Goal: Check status

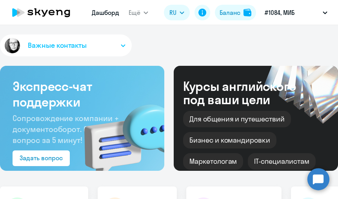
select select "30"
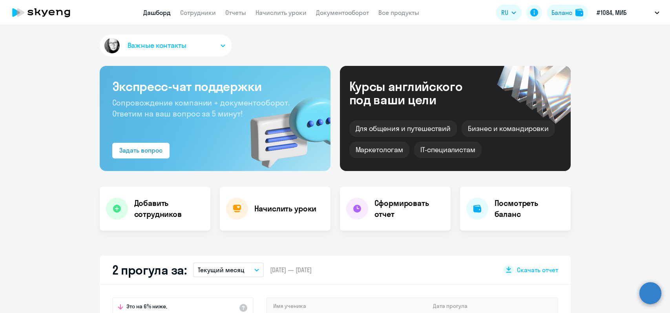
select select "30"
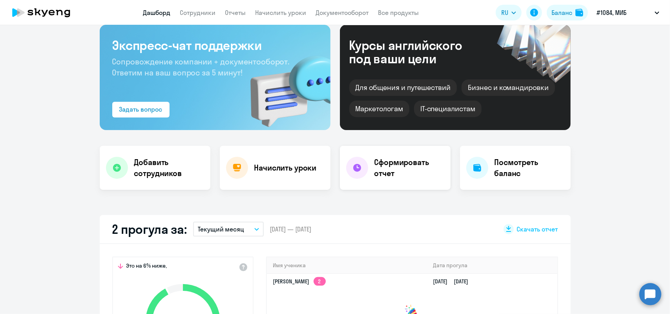
scroll to position [118, 0]
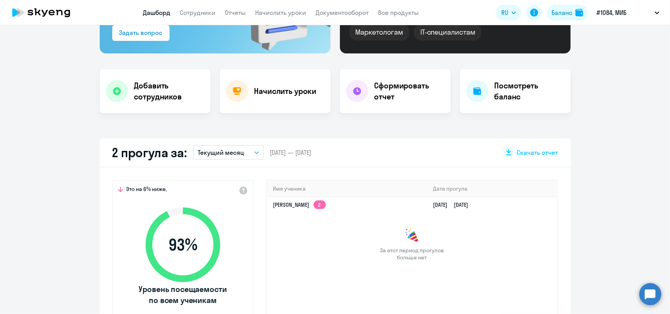
select select "30"
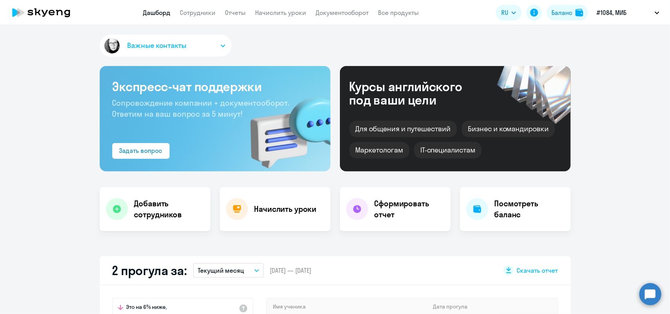
select select "30"
